Goal: Information Seeking & Learning: Learn about a topic

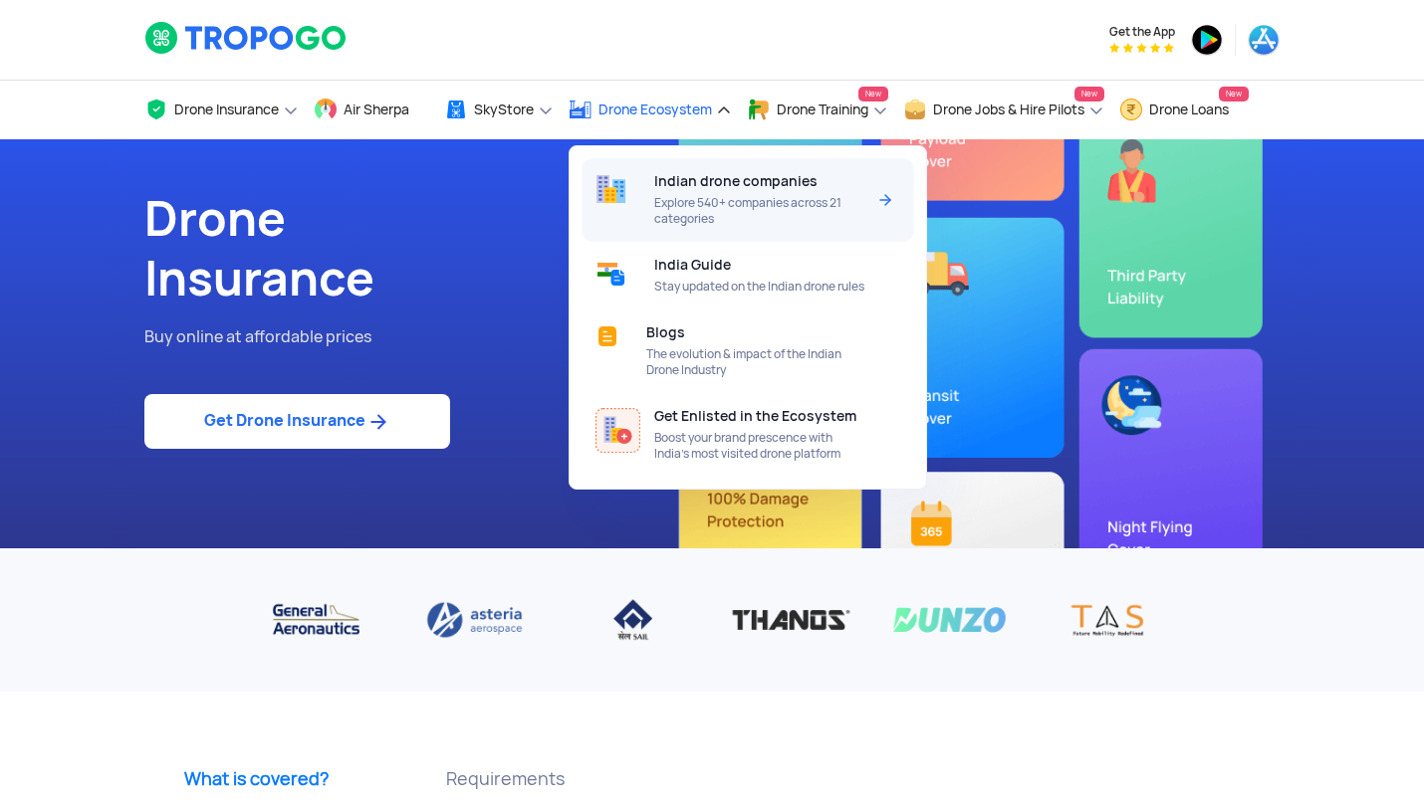
click at [661, 191] on div "Indian drone companies Explore 540+ companies across 21 categories" at bounding box center [763, 200] width 218 height 84
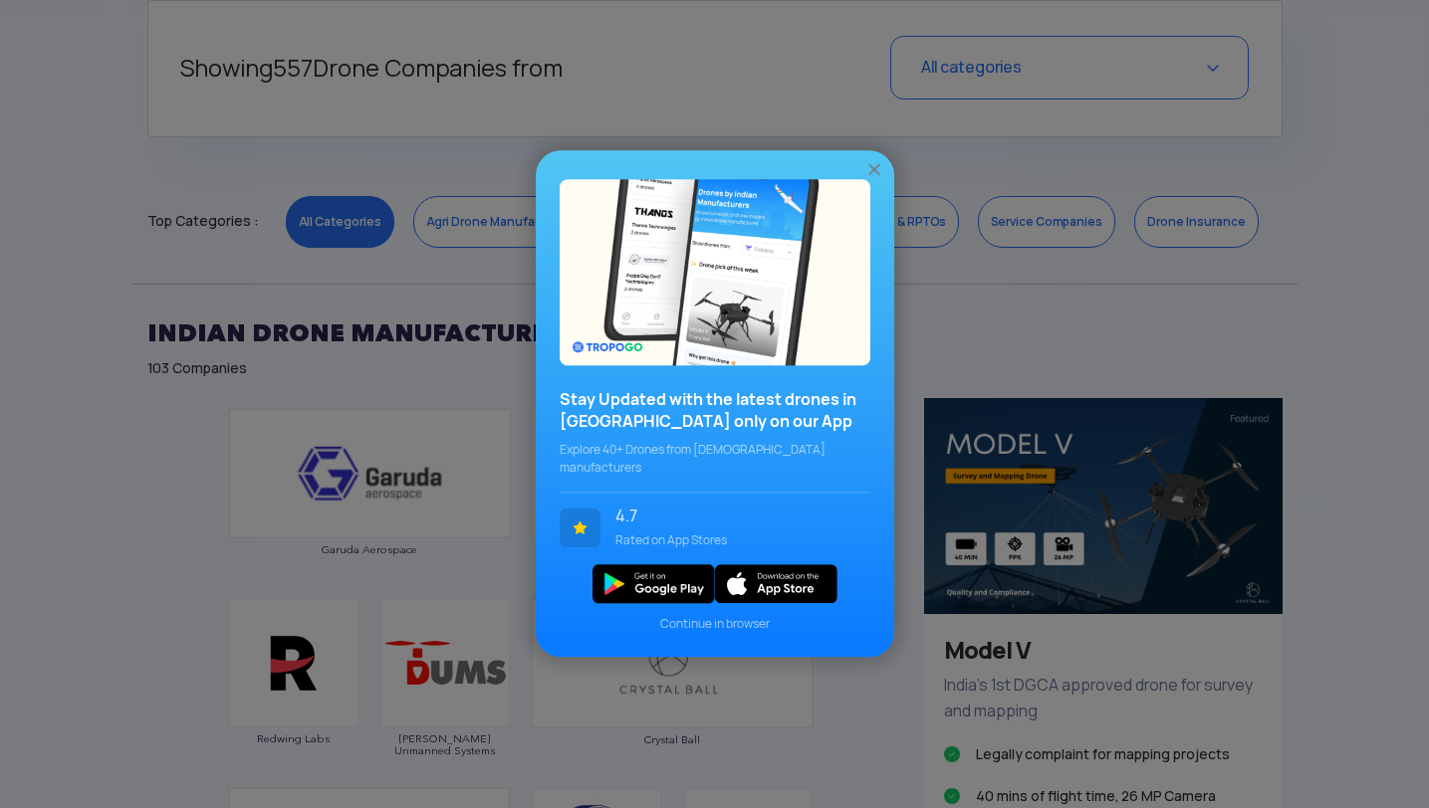
scroll to position [867, 0]
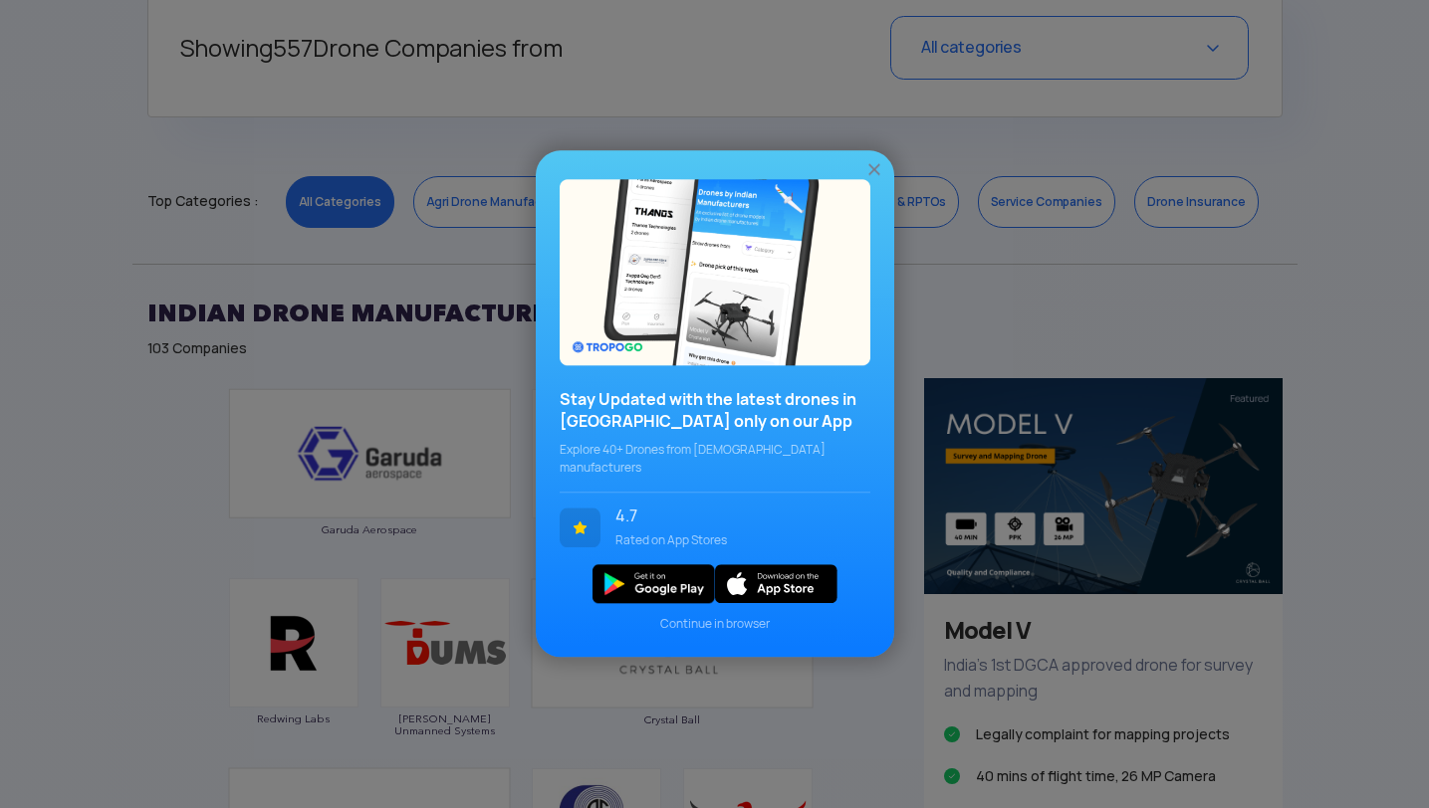
click at [873, 180] on img at bounding box center [874, 170] width 20 height 20
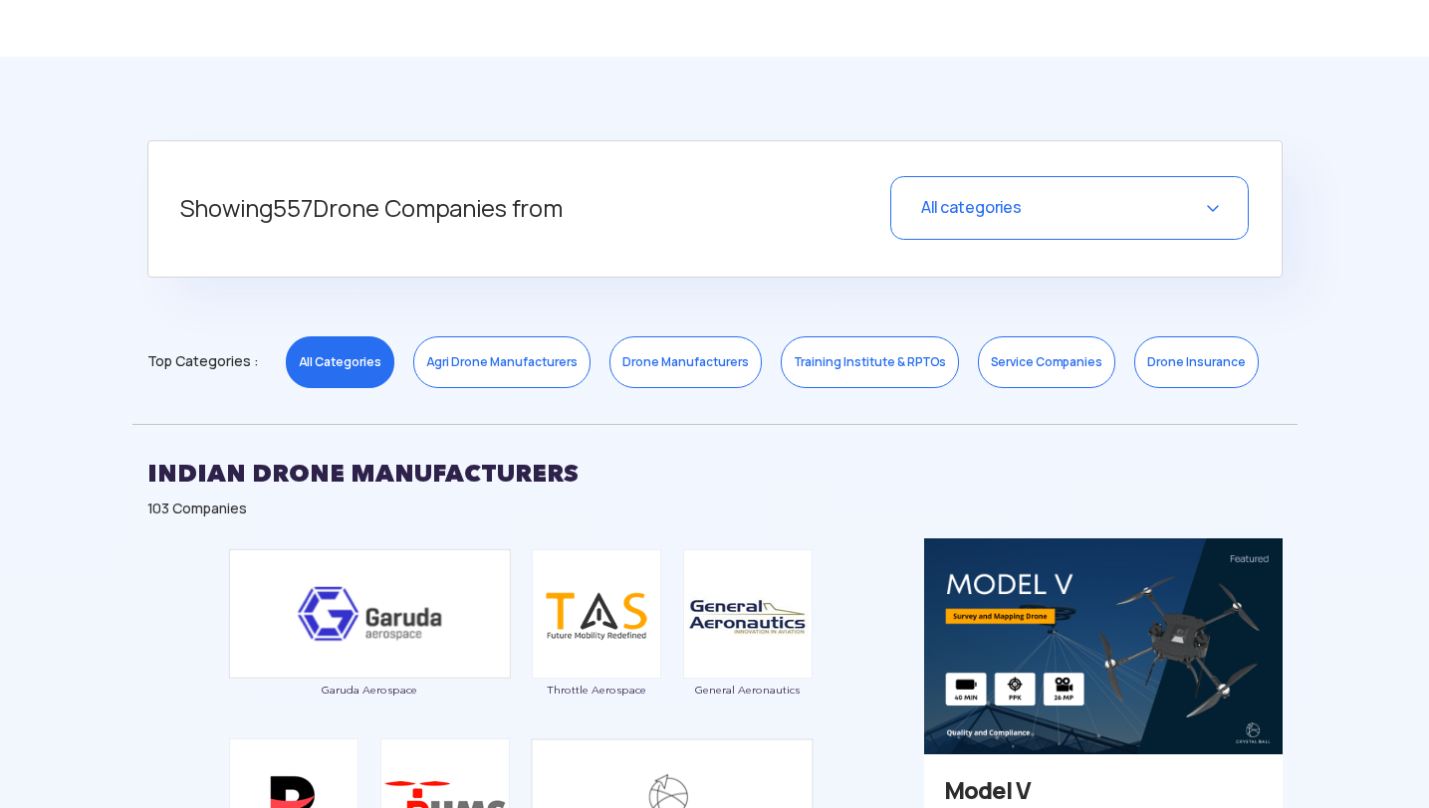
scroll to position [690, 0]
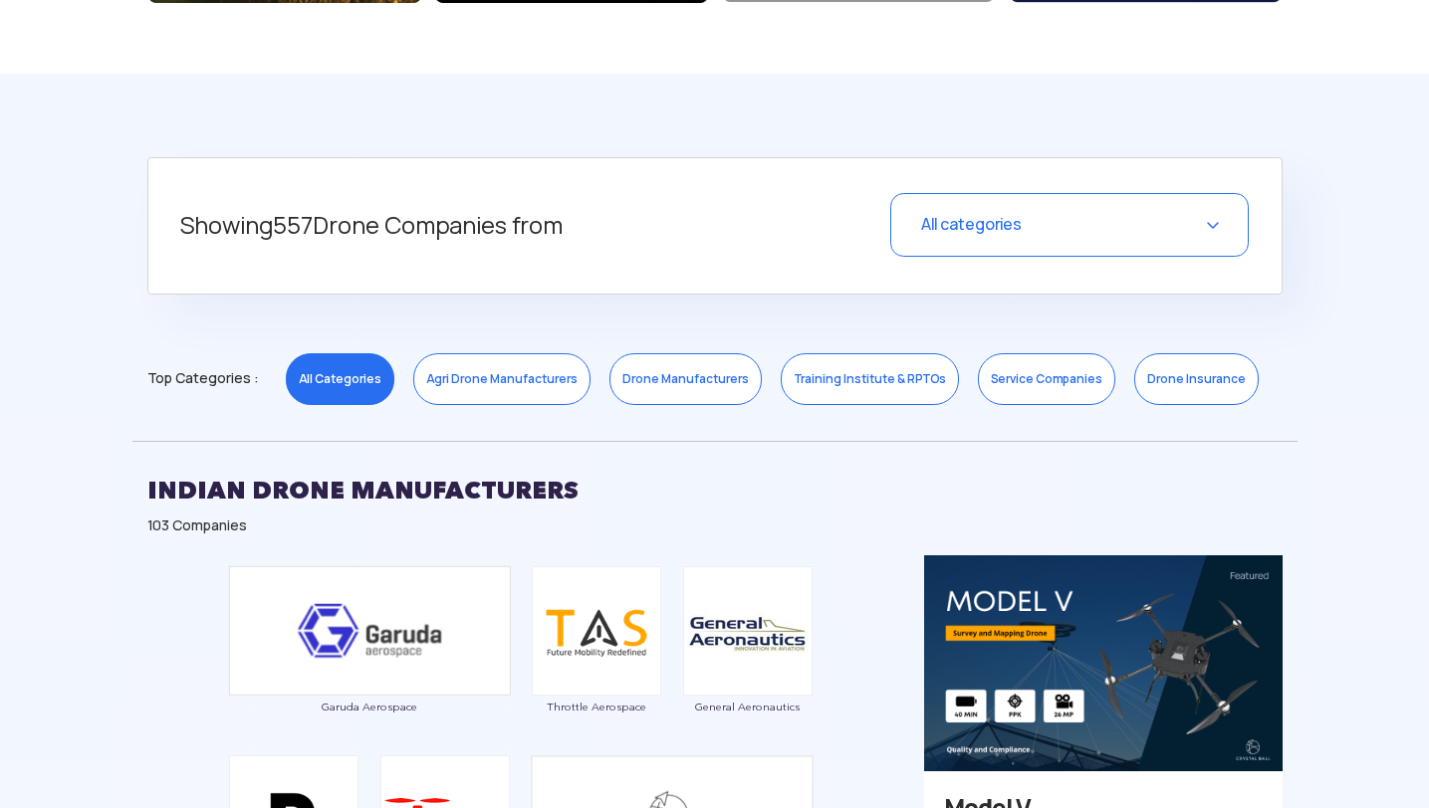
click at [529, 388] on link "Agri Drone Manufacturers" at bounding box center [501, 379] width 177 height 52
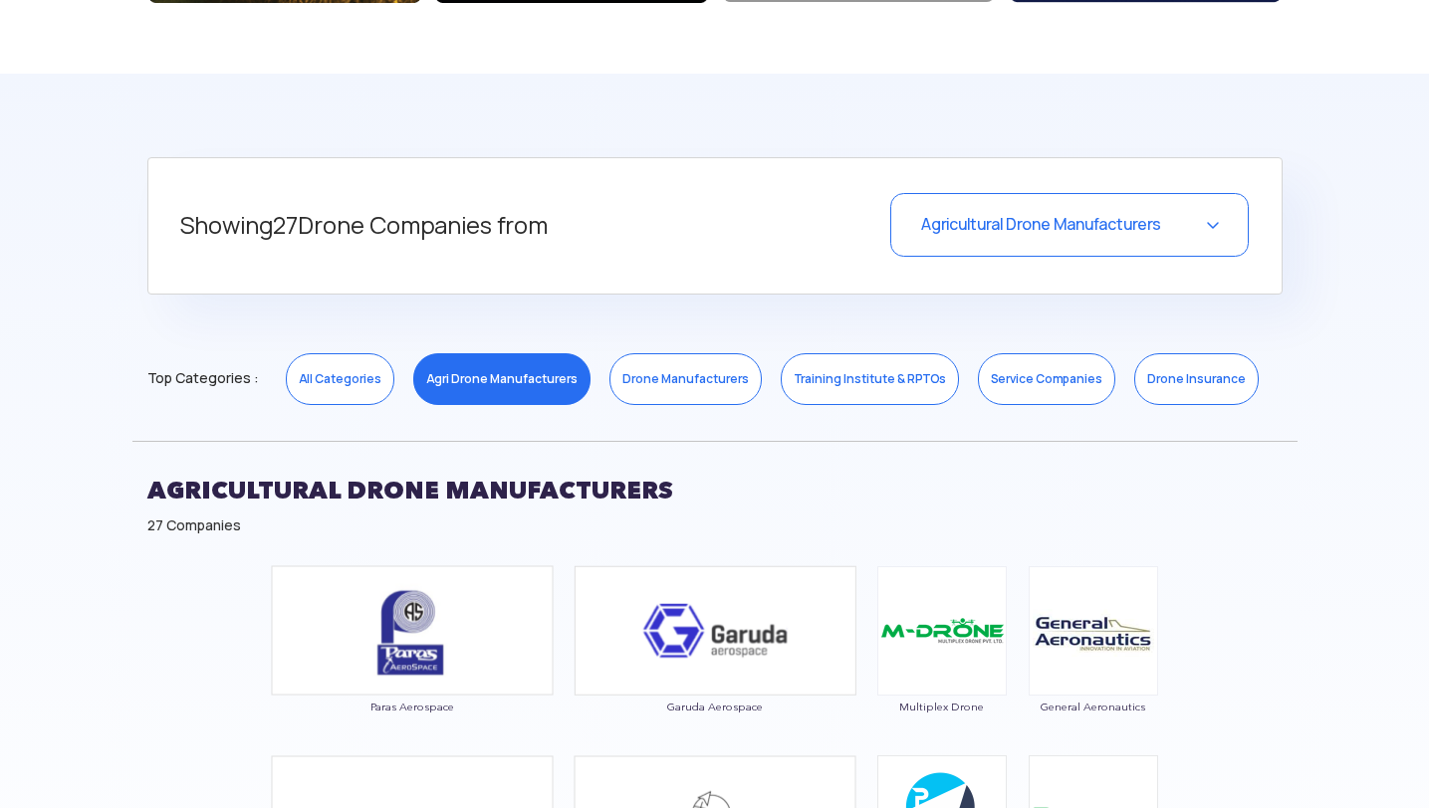
click at [682, 392] on link "Drone Manufacturers" at bounding box center [685, 379] width 152 height 52
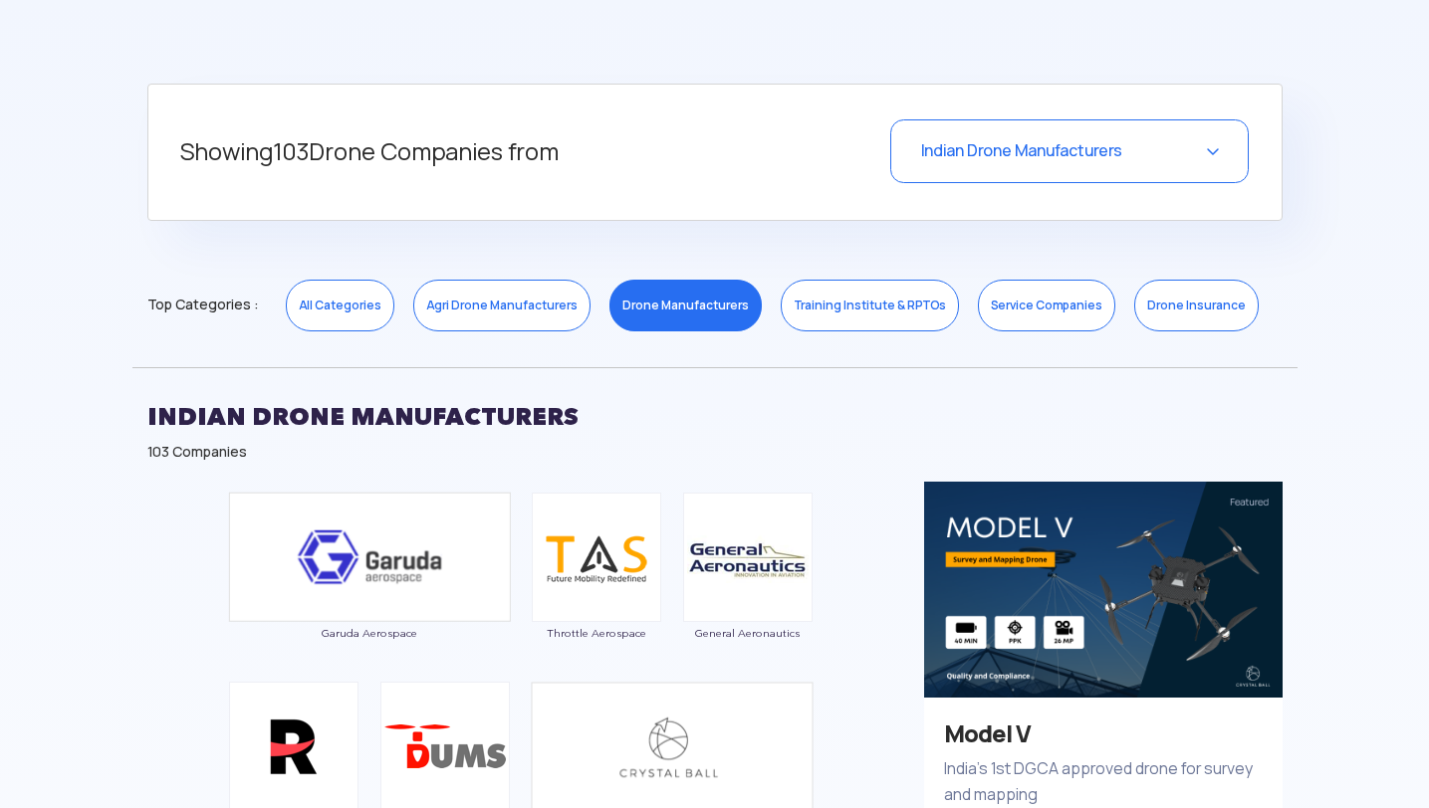
scroll to position [753, 0]
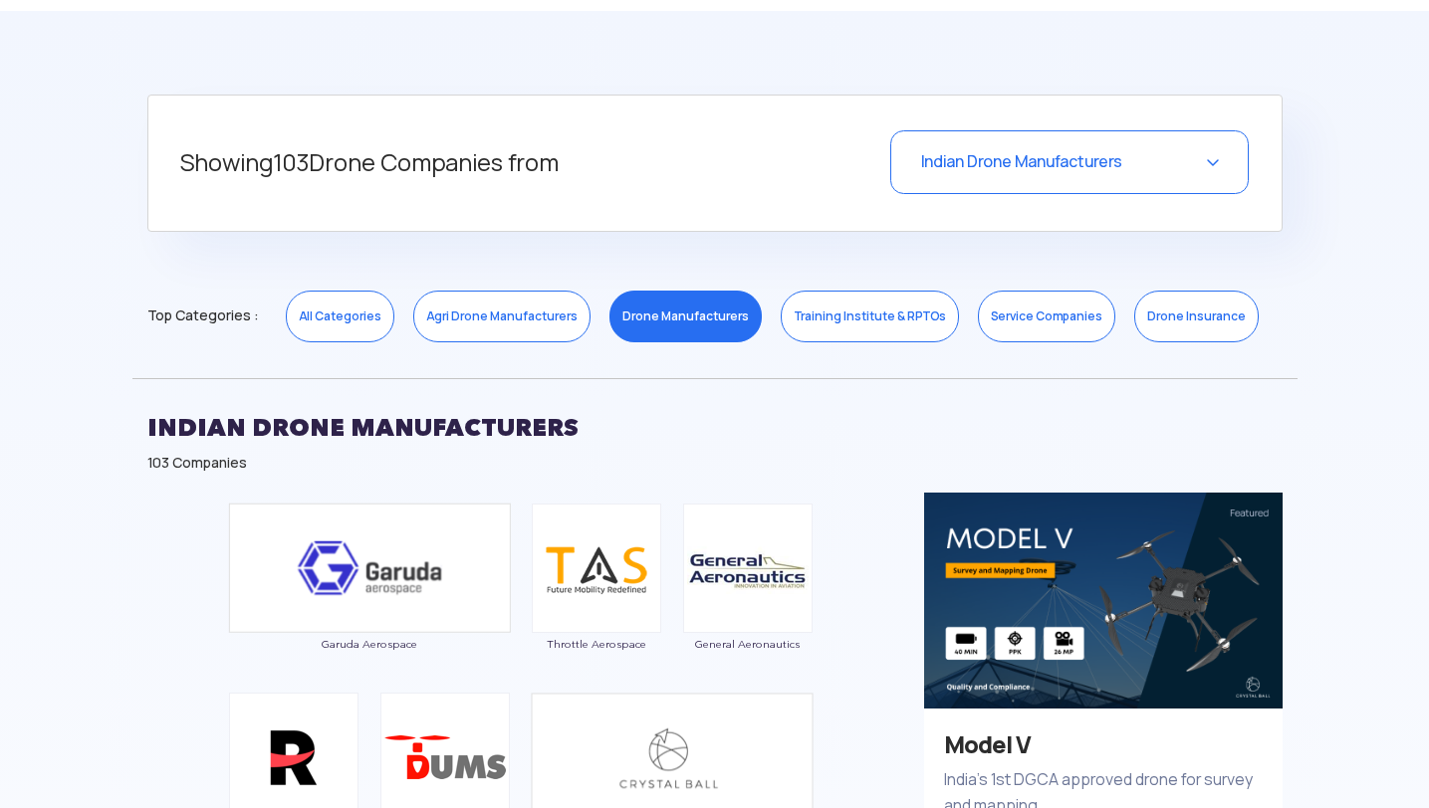
click at [797, 331] on link "Training Institute & RPTOs" at bounding box center [870, 317] width 178 height 52
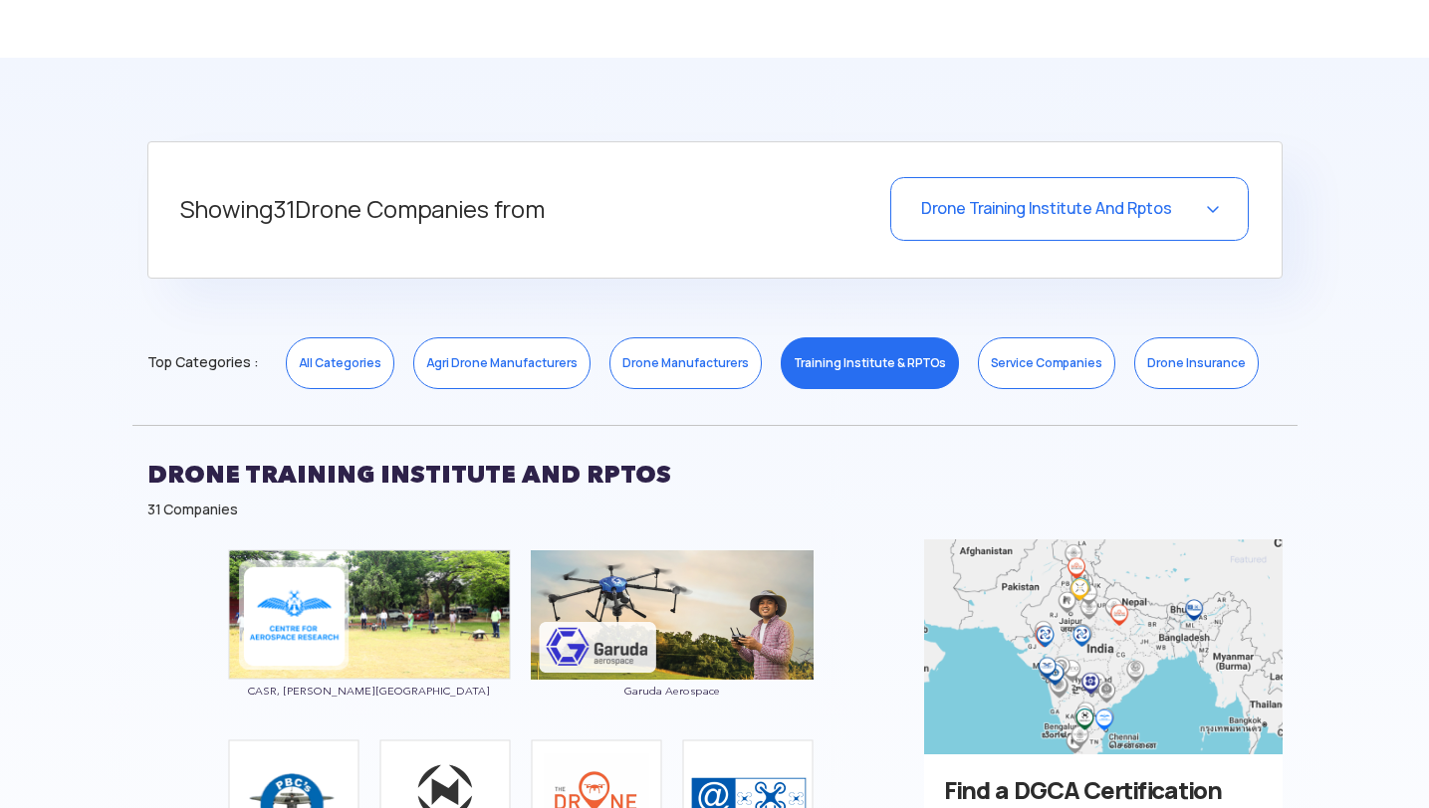
scroll to position [673, 0]
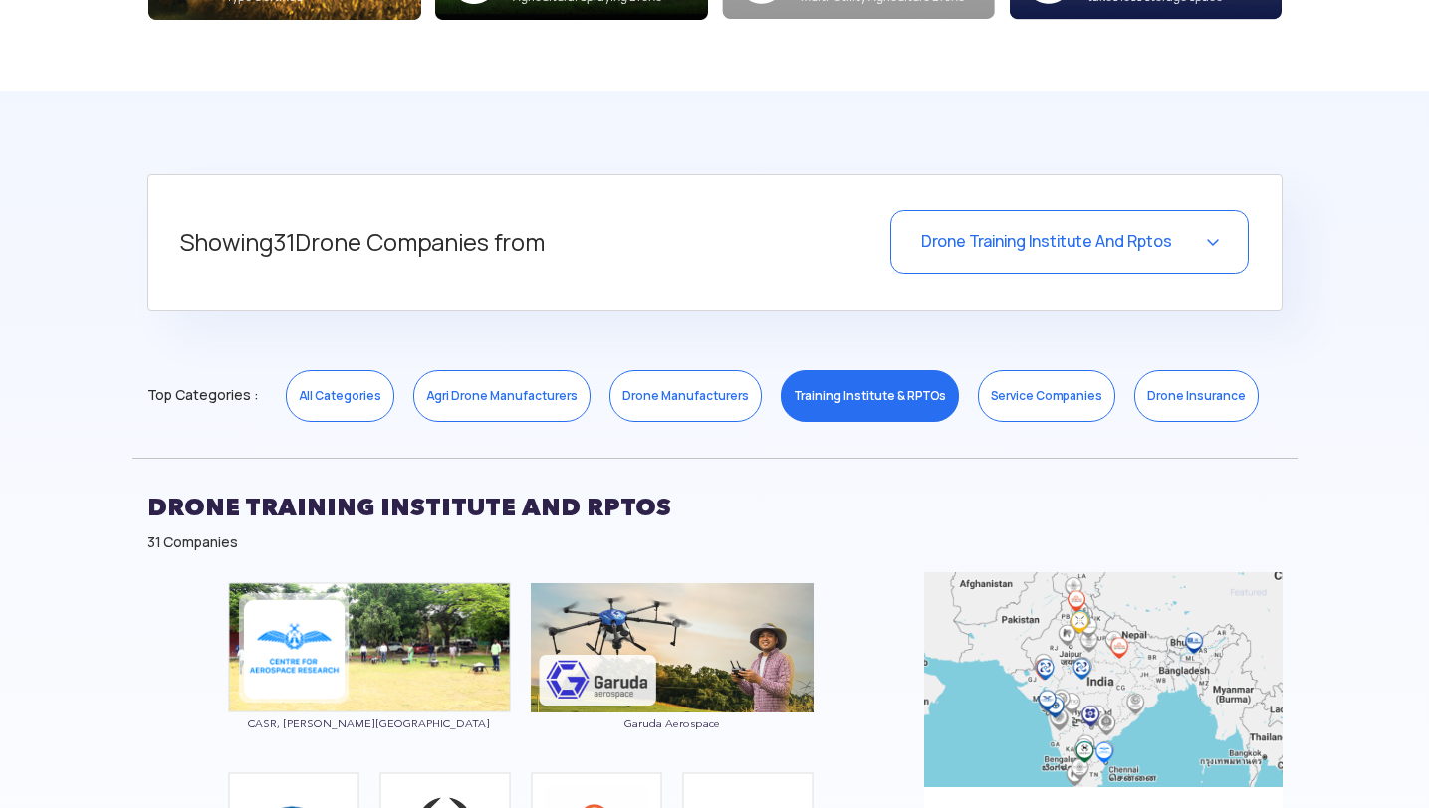
click at [1003, 382] on link "Service Companies" at bounding box center [1046, 396] width 137 height 52
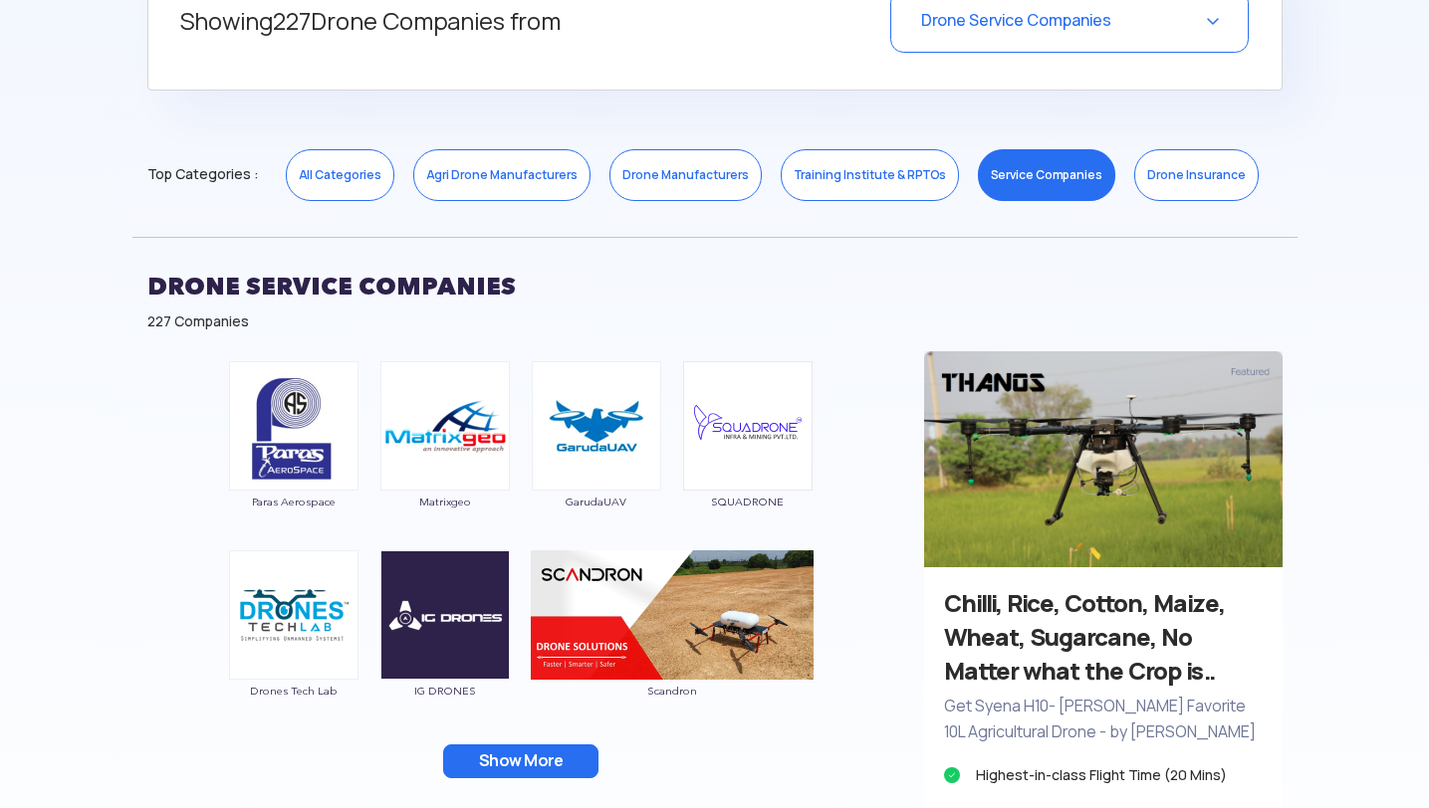
scroll to position [886, 0]
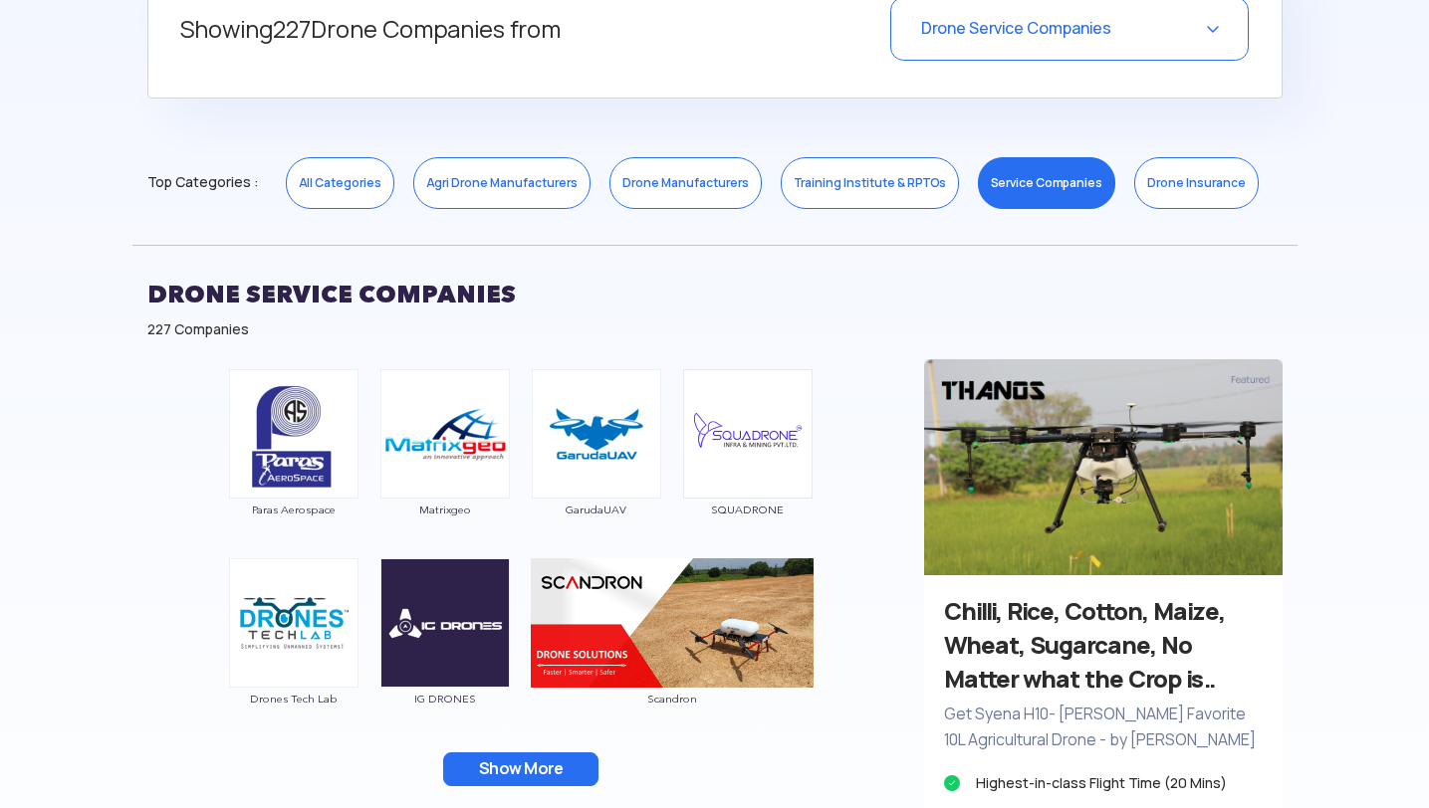
click at [1179, 176] on link "Drone Insurance" at bounding box center [1196, 183] width 124 height 52
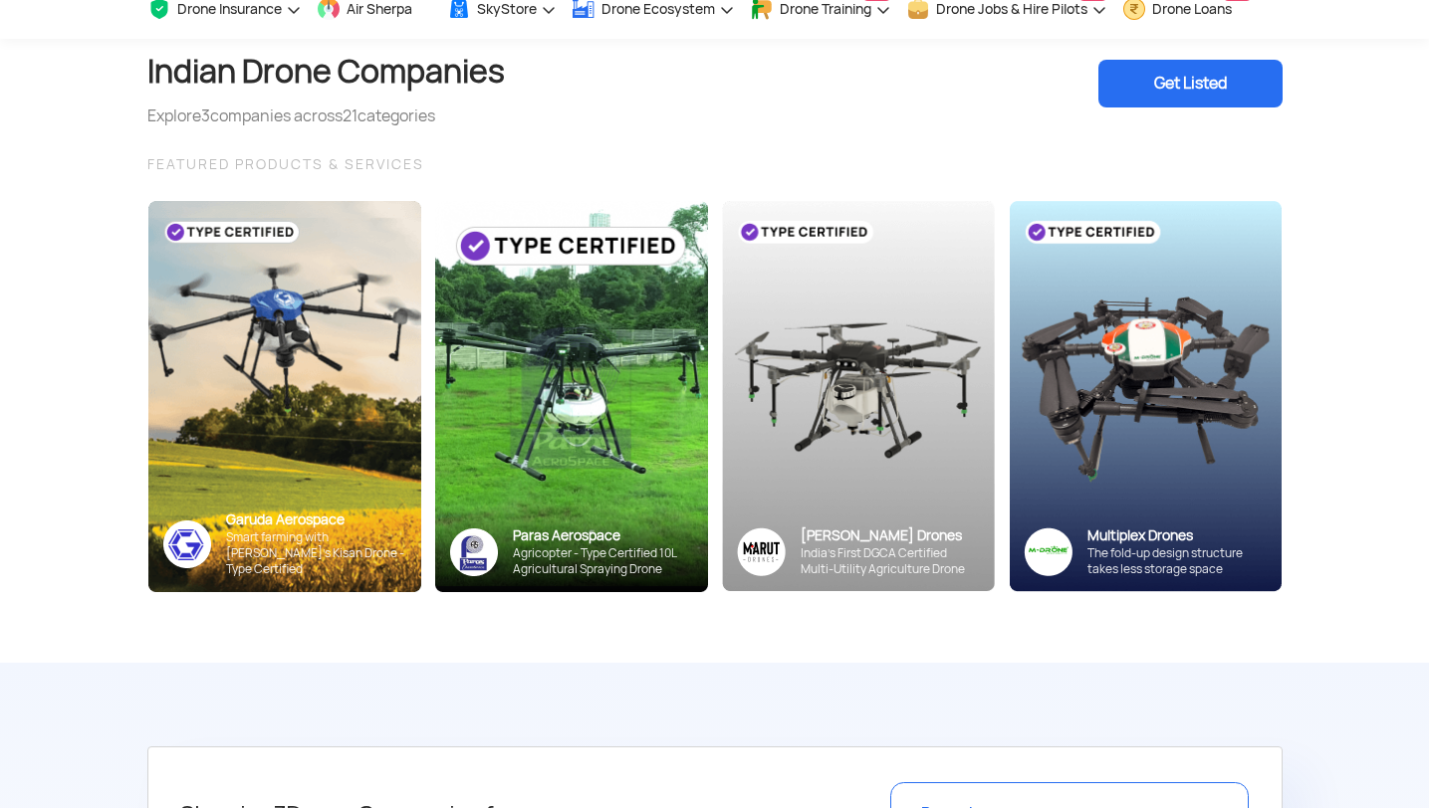
scroll to position [93, 0]
